Goal: Information Seeking & Learning: Learn about a topic

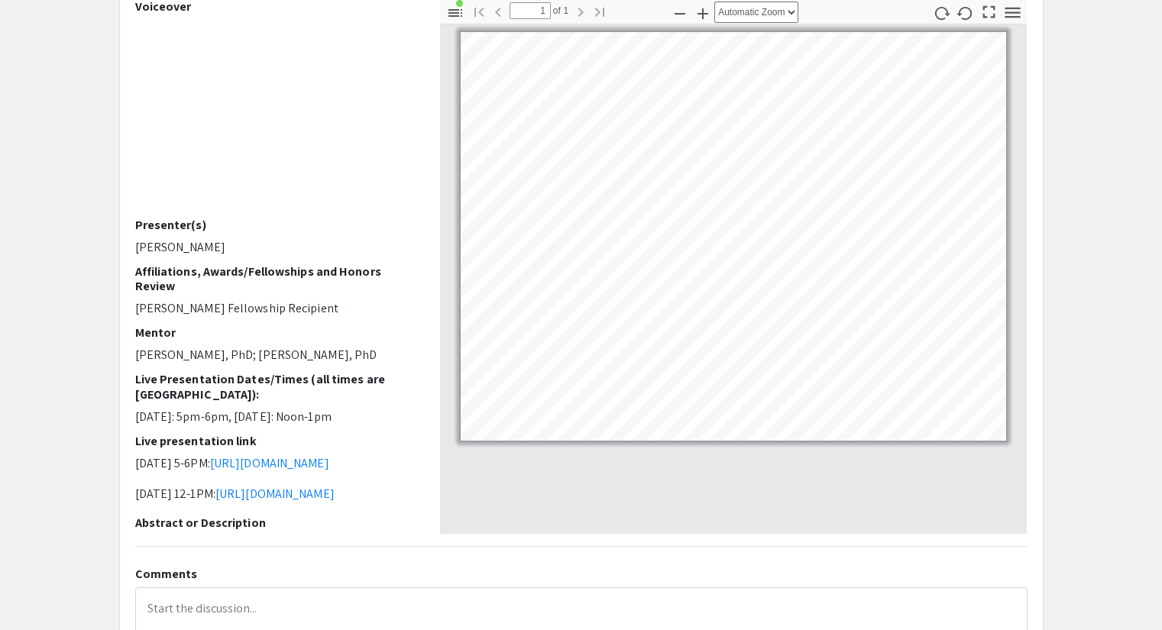
scroll to position [76, 0]
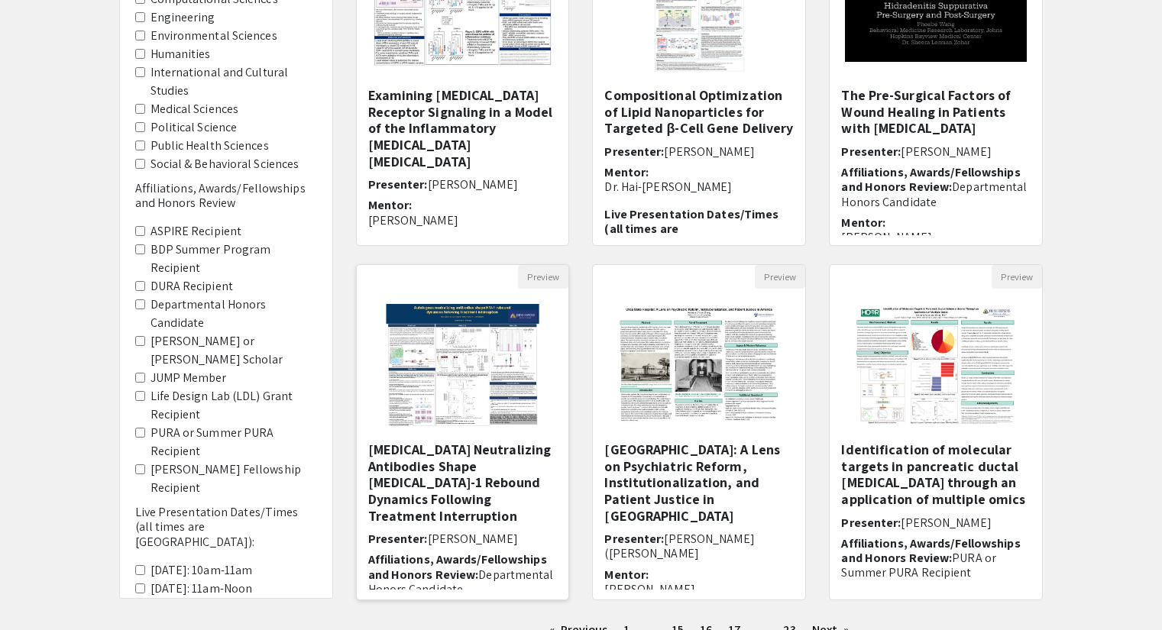
scroll to position [382, 0]
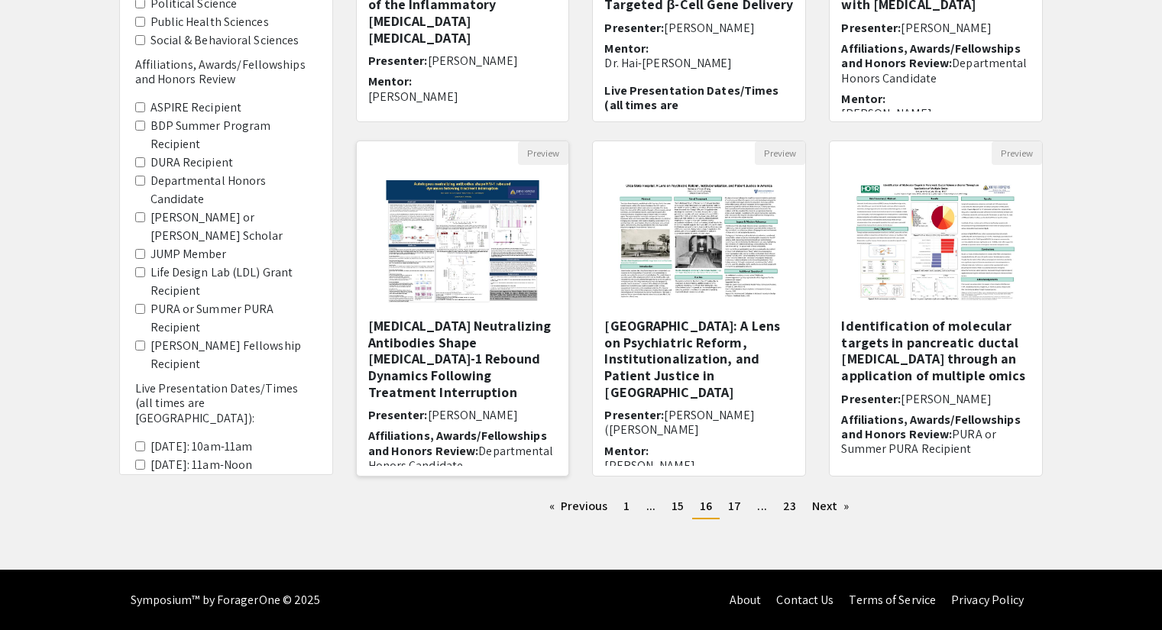
click at [474, 330] on h5 "[MEDICAL_DATA] Neutralizing Antibodies Shape [MEDICAL_DATA]-1 Rebound Dynamics …" at bounding box center [462, 359] width 189 height 82
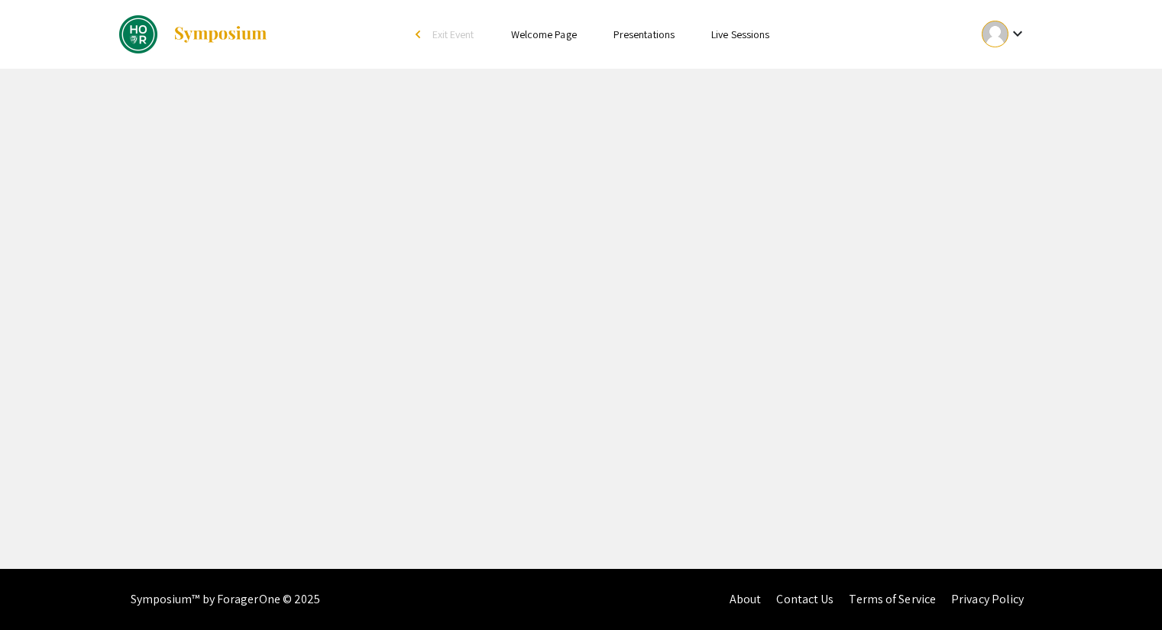
select select "custom"
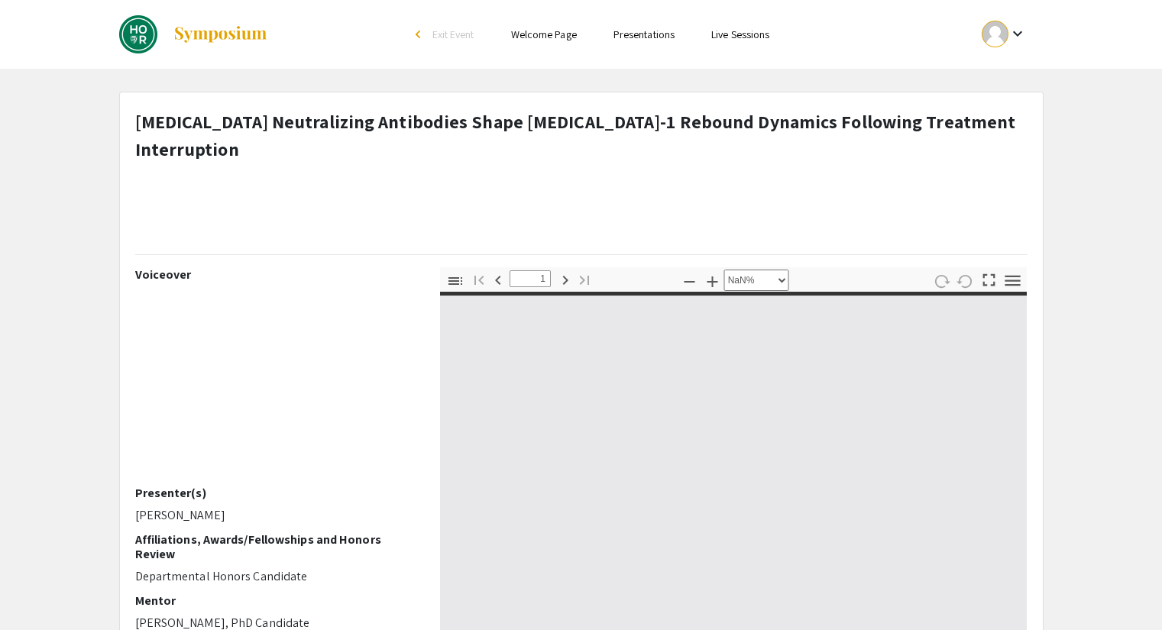
type input "0"
select select "custom"
type input "1"
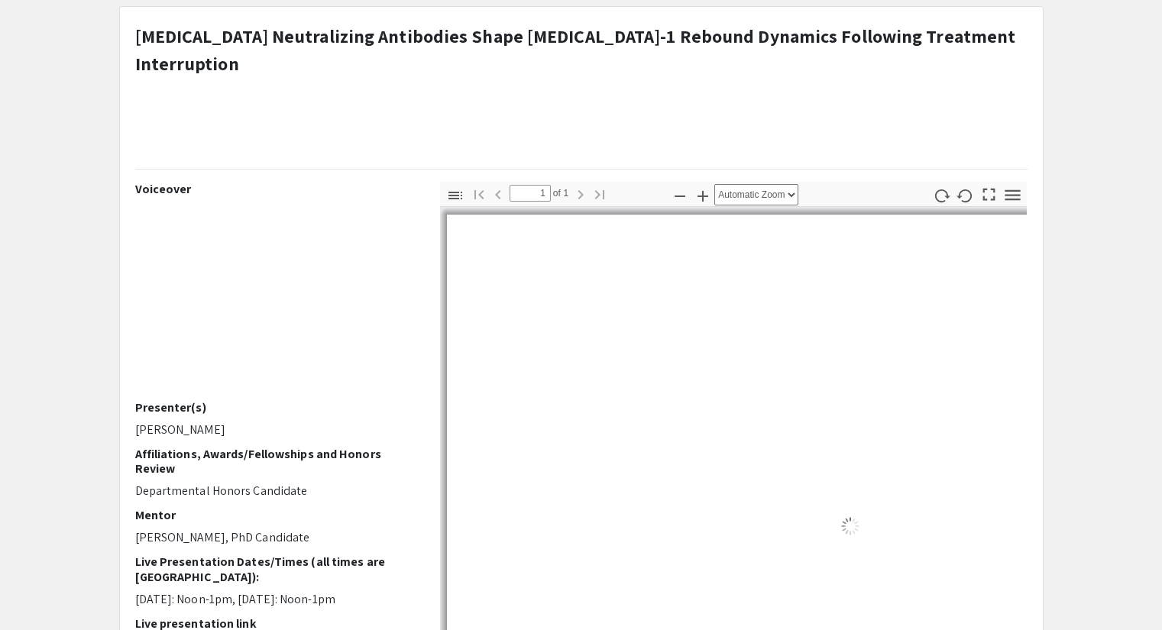
scroll to position [153, 0]
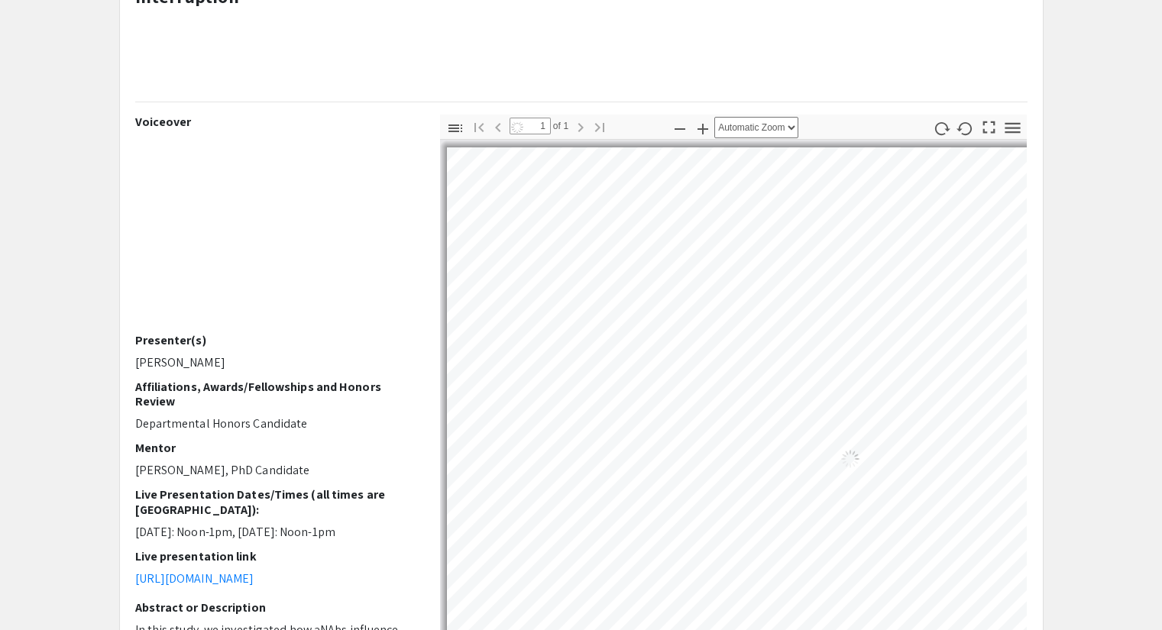
select select "auto"
